Goal: Understand process/instructions: Learn how to perform a task or action

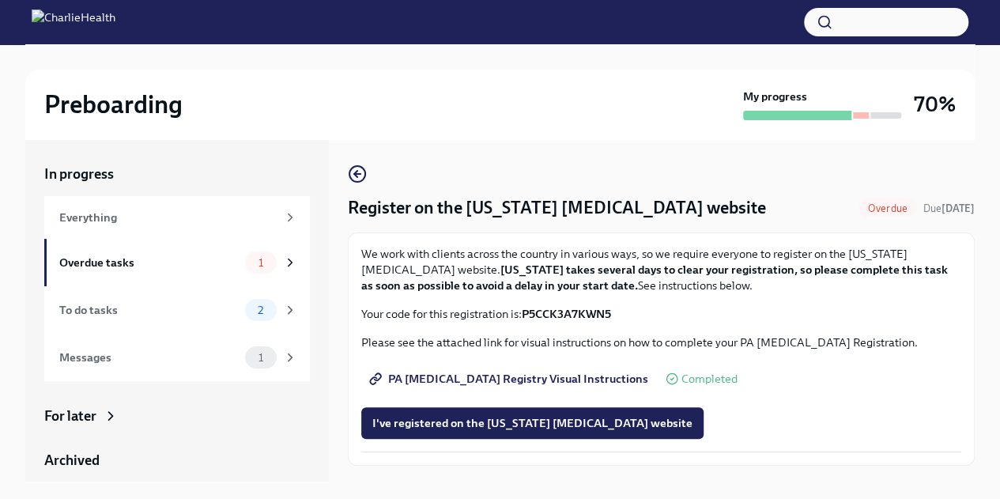
click at [709, 304] on div "We work with clients across the country in various ways, so we require everyone…" at bounding box center [661, 284] width 600 height 76
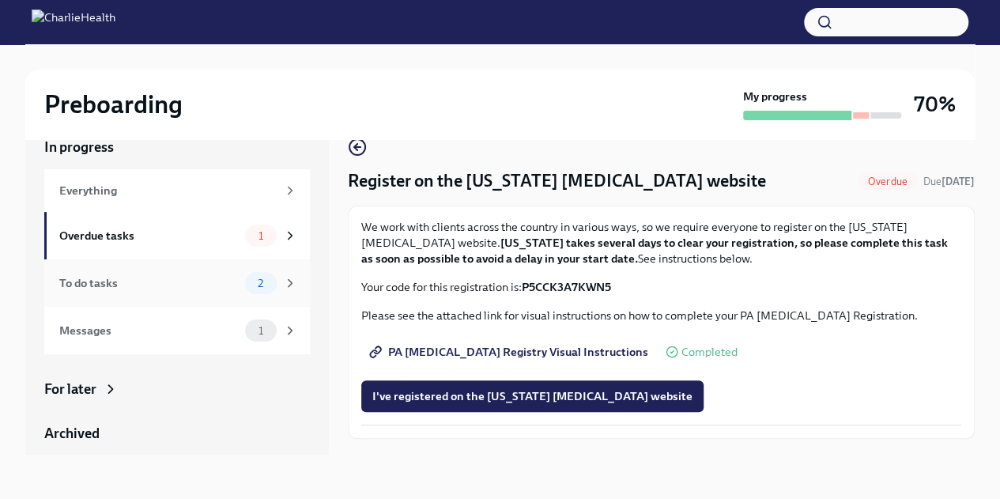
click at [221, 293] on div "To do tasks 2" at bounding box center [178, 283] width 238 height 22
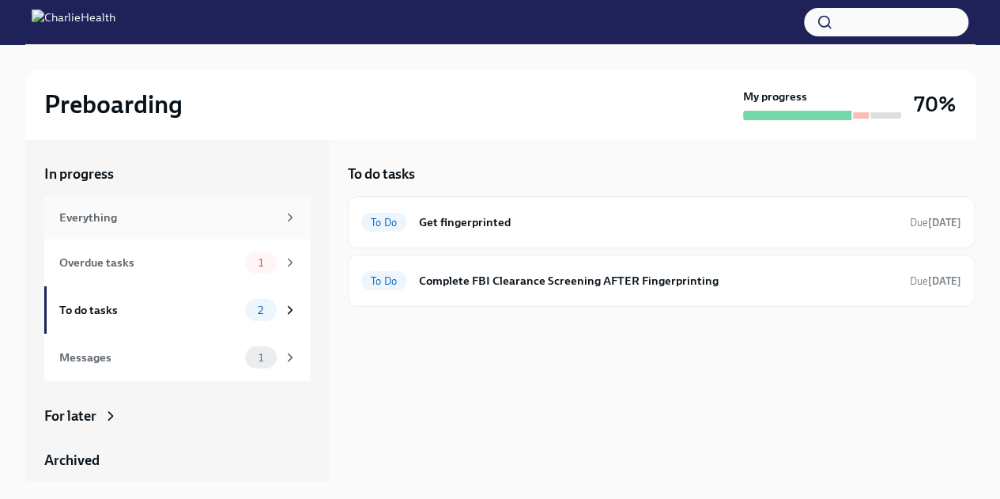
click at [156, 217] on div "Everything" at bounding box center [167, 217] width 217 height 17
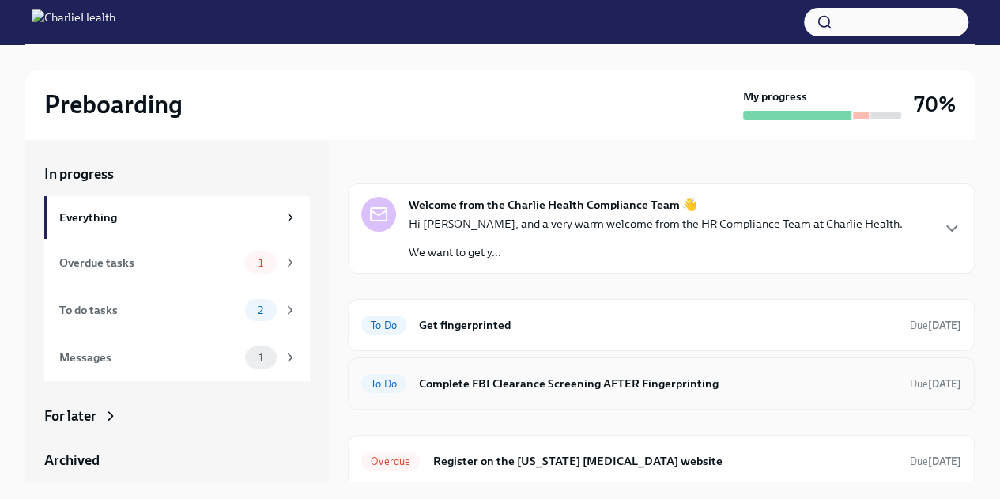
scroll to position [16, 0]
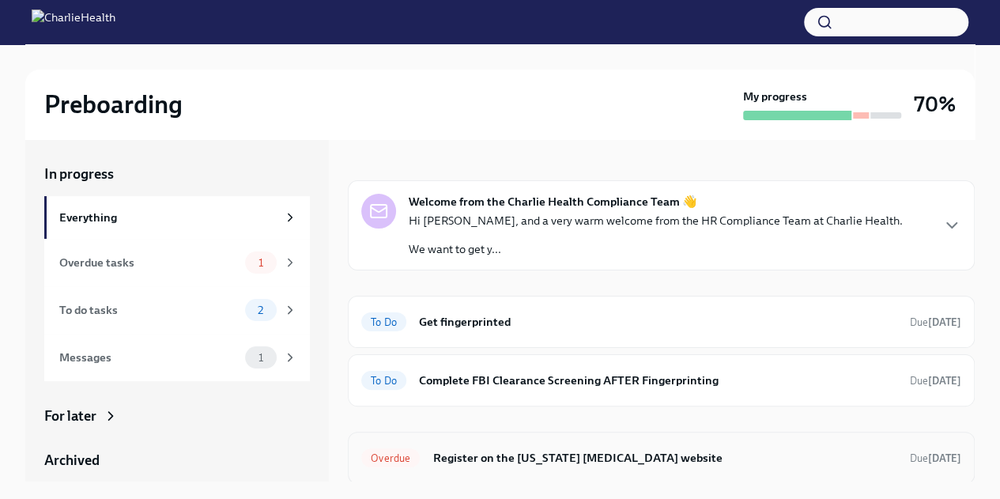
click at [492, 454] on h6 "Register on the [US_STATE] [MEDICAL_DATA] website" at bounding box center [665, 457] width 465 height 17
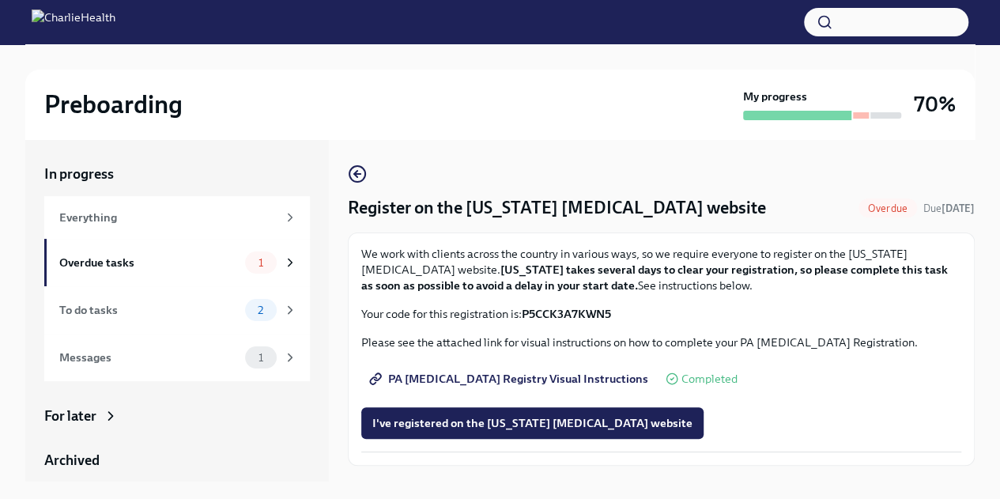
click at [467, 376] on span "PA [MEDICAL_DATA] Registry Visual Instructions" at bounding box center [511, 379] width 276 height 16
